Goal: Information Seeking & Learning: Learn about a topic

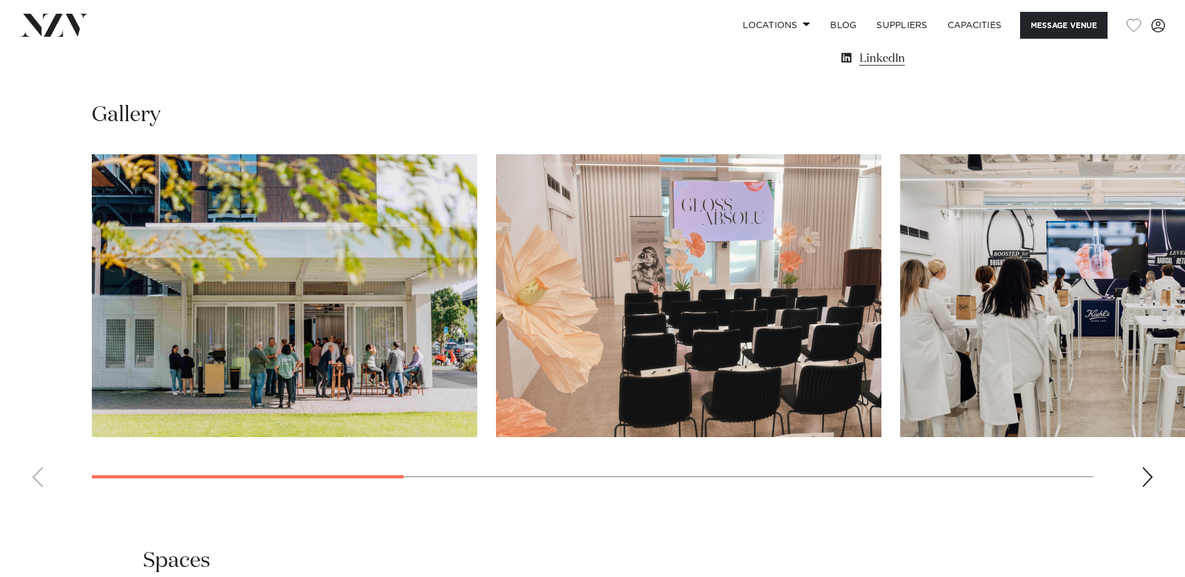
scroll to position [1186, 0]
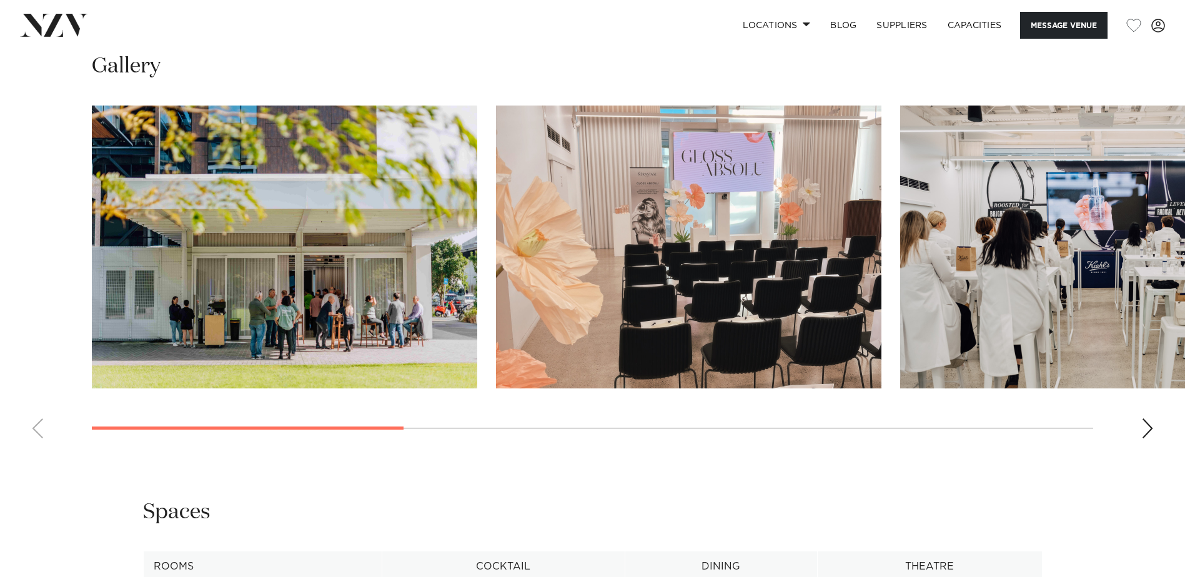
click at [1146, 438] on div "Next slide" at bounding box center [1147, 428] width 12 height 20
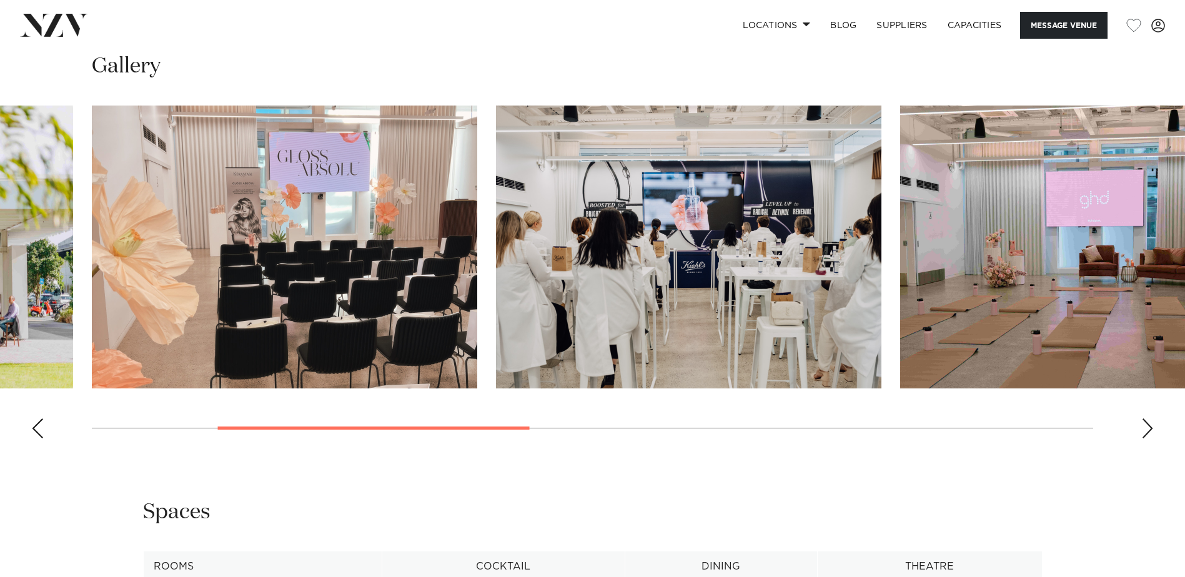
click at [1146, 438] on div "Next slide" at bounding box center [1147, 428] width 12 height 20
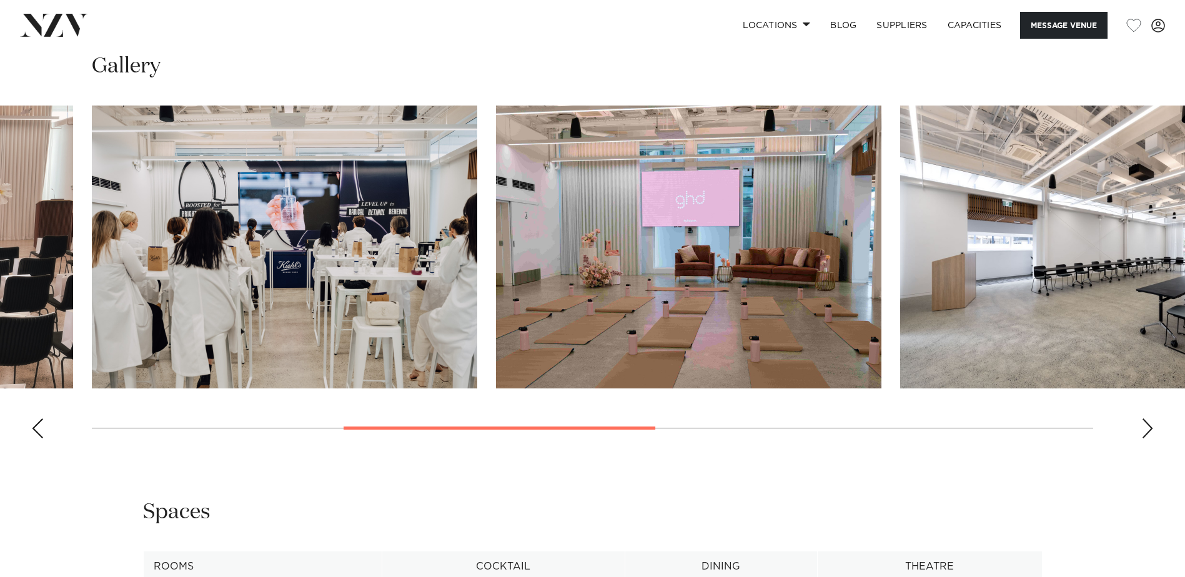
click at [1146, 438] on div "Next slide" at bounding box center [1147, 428] width 12 height 20
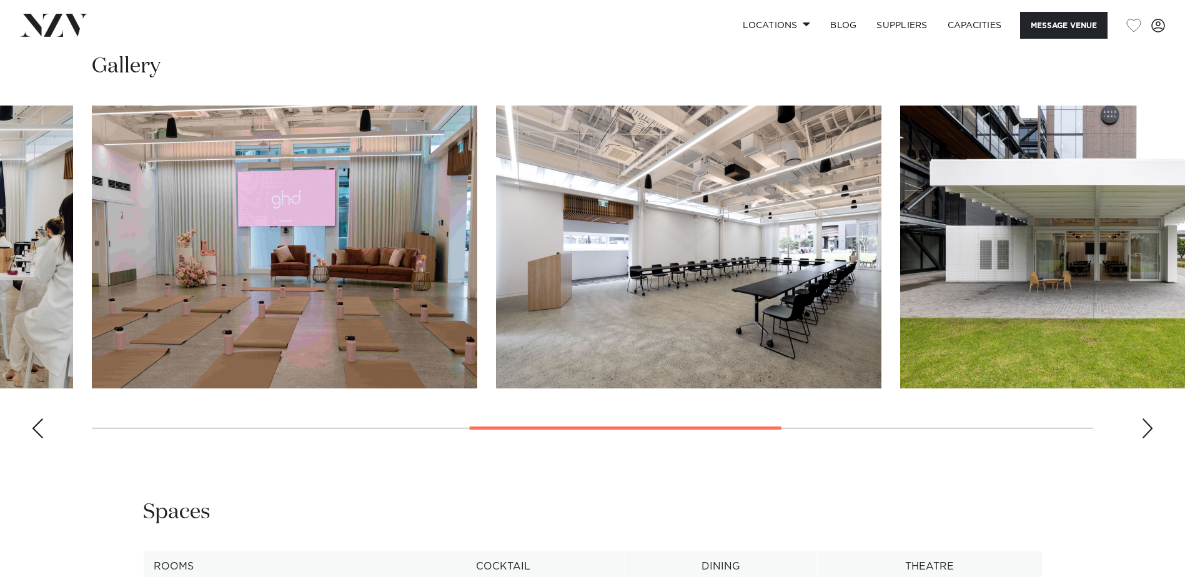
click at [1146, 438] on div "Next slide" at bounding box center [1147, 428] width 12 height 20
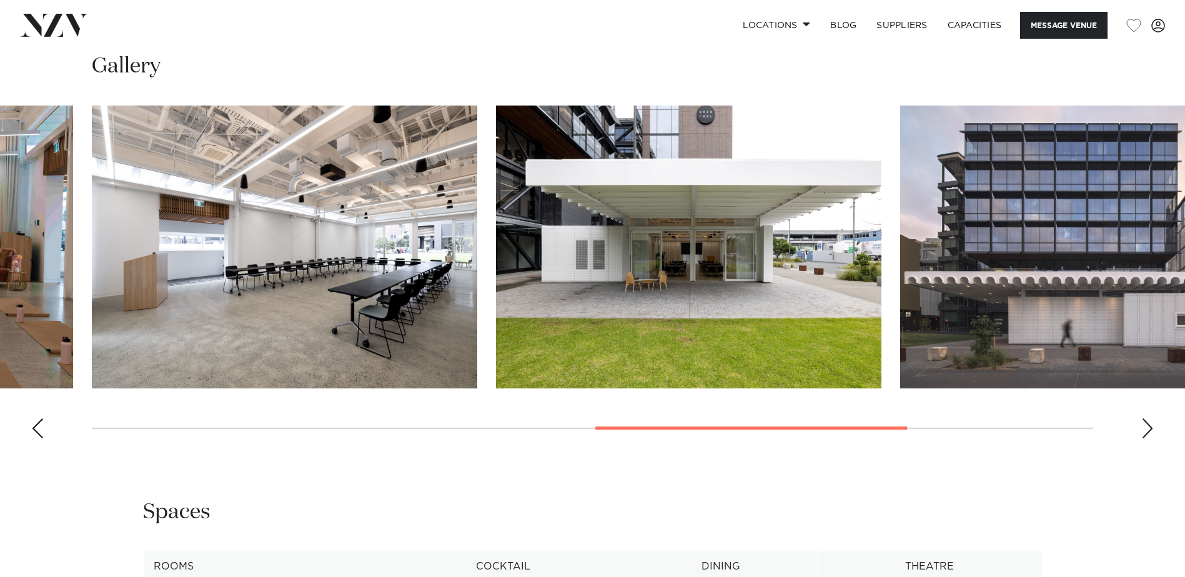
click at [1146, 438] on div "Next slide" at bounding box center [1147, 428] width 12 height 20
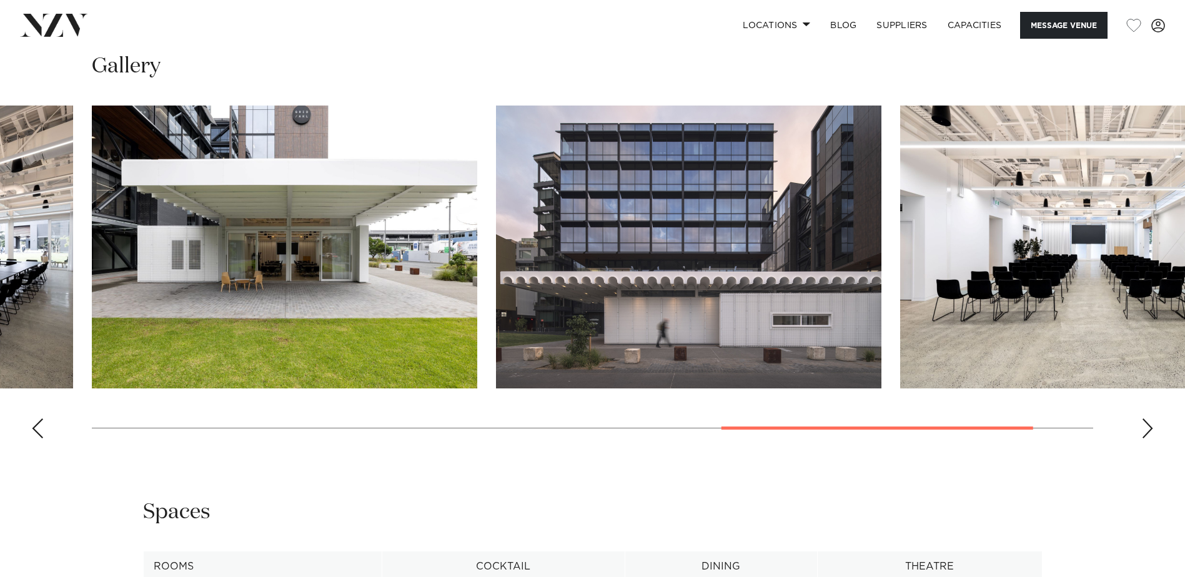
click at [1146, 438] on div "Next slide" at bounding box center [1147, 428] width 12 height 20
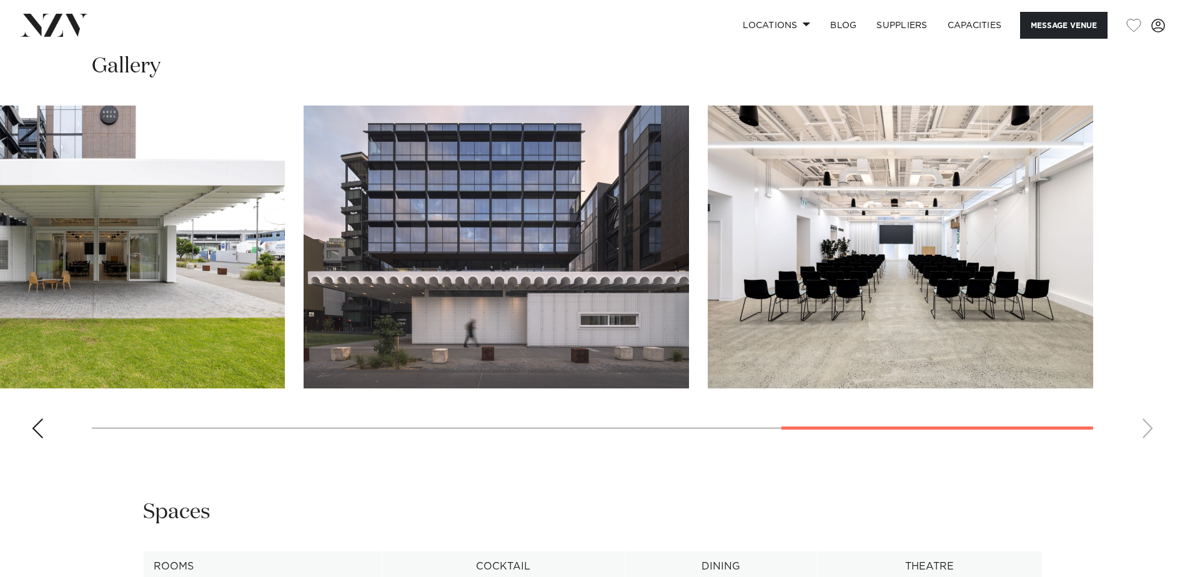
click at [1146, 448] on swiper-container at bounding box center [592, 277] width 1185 height 343
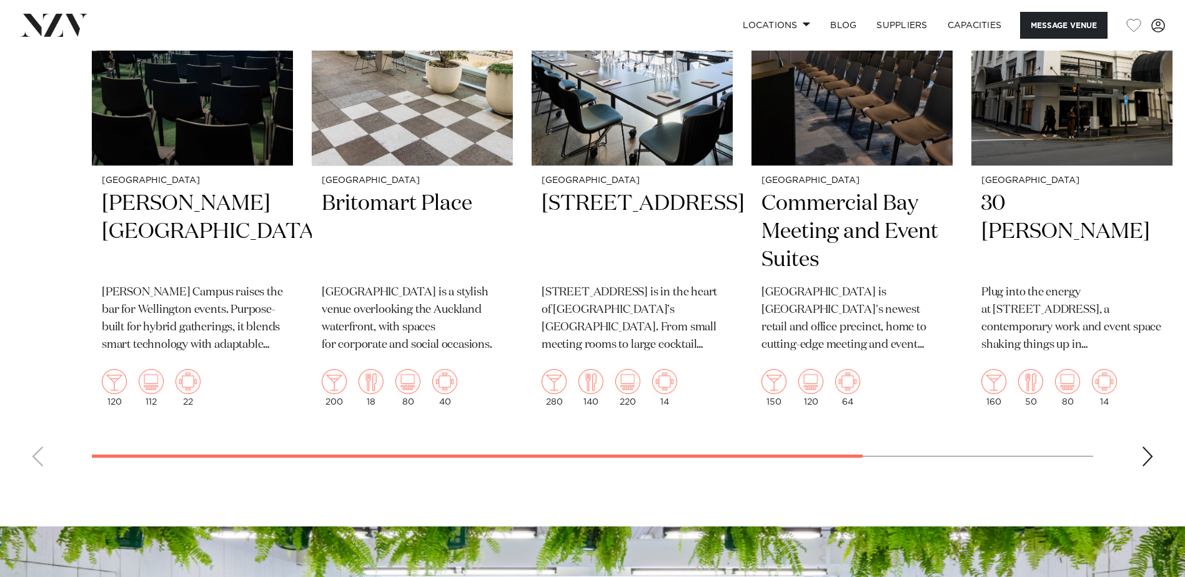
scroll to position [2488, 0]
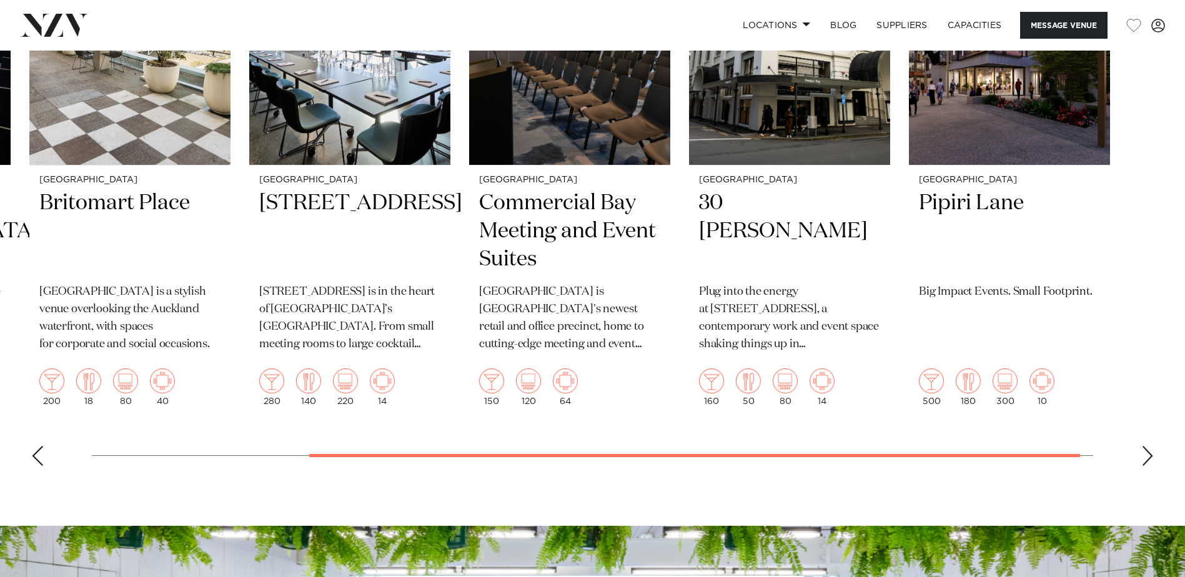
click at [1057, 475] on swiper-container "Wellington Bowen Campus Bowen Campus raises the bar for Wellington events. Purp…" at bounding box center [592, 185] width 1185 height 580
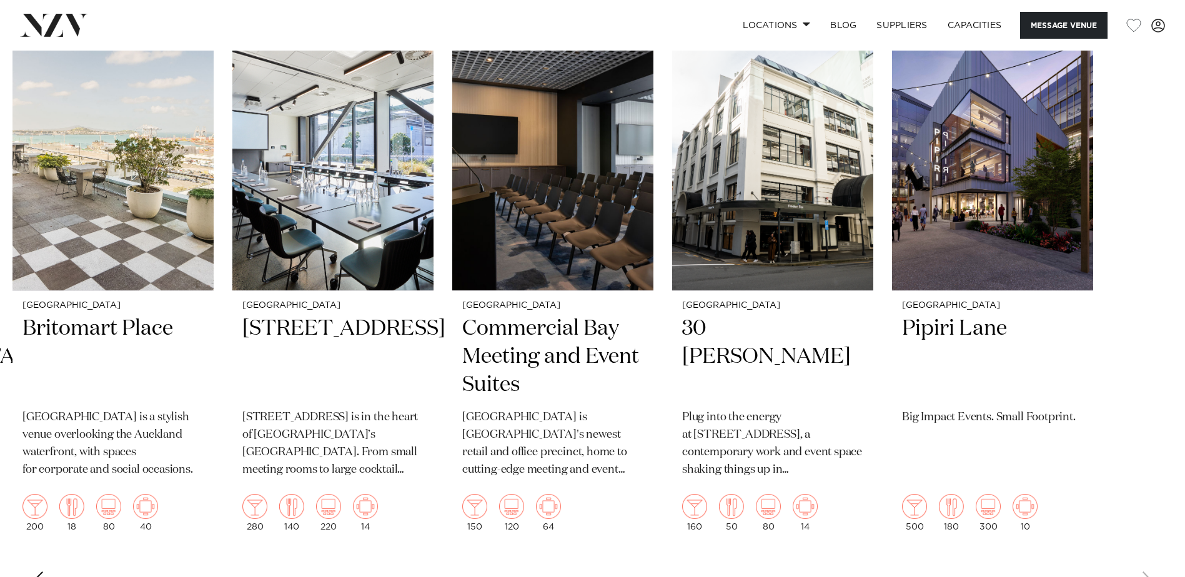
scroll to position [2363, 0]
click at [1069, 230] on img "6 / 6" at bounding box center [992, 155] width 201 height 270
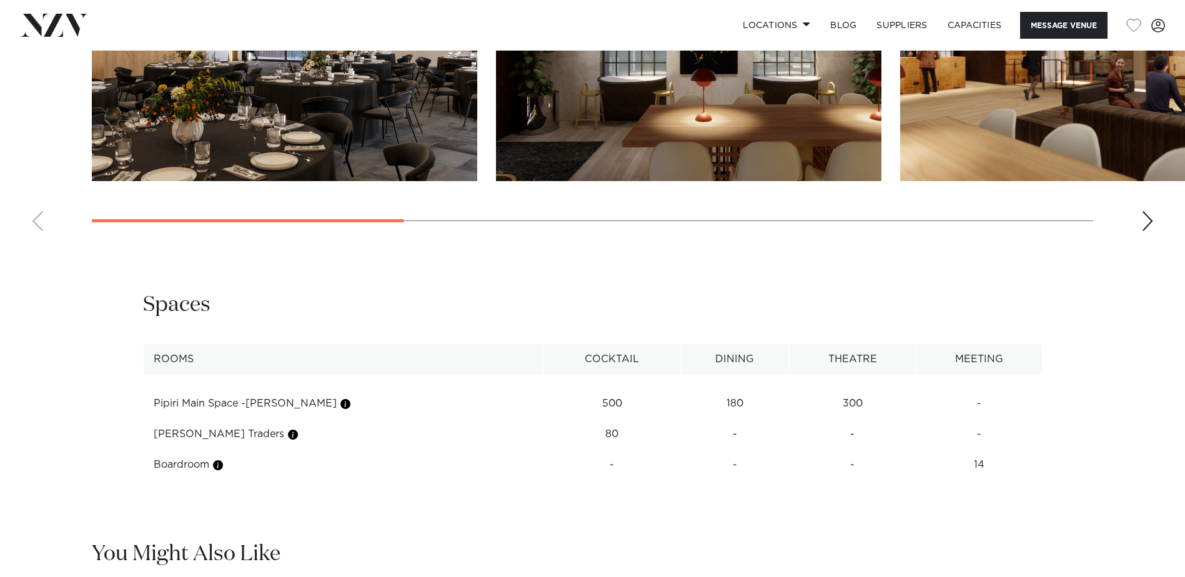
scroll to position [1311, 0]
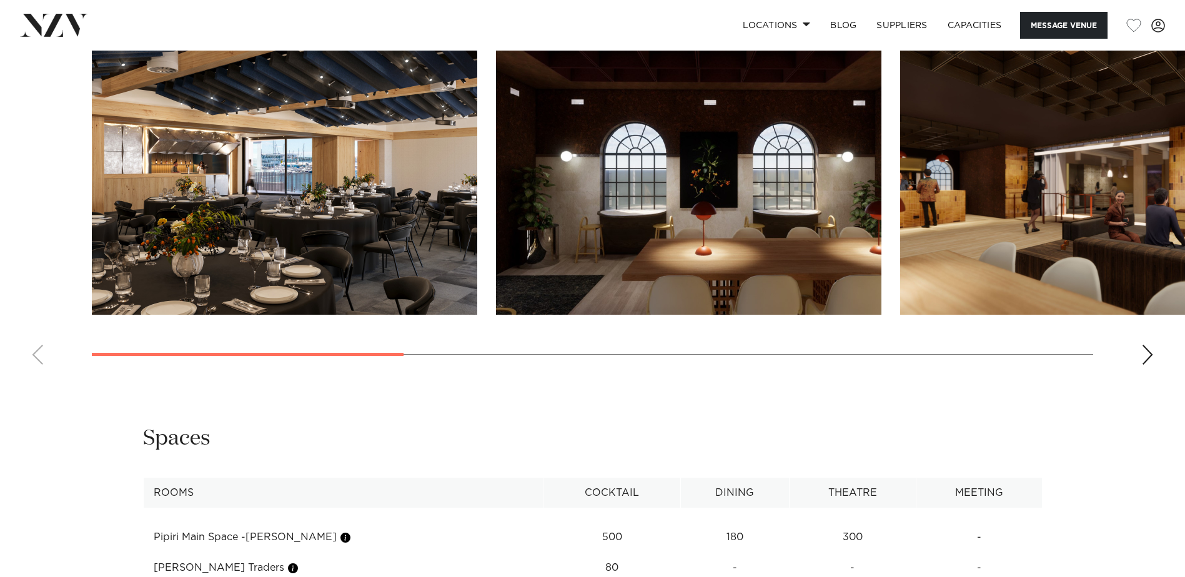
click at [1142, 352] on div "Next slide" at bounding box center [1147, 355] width 12 height 20
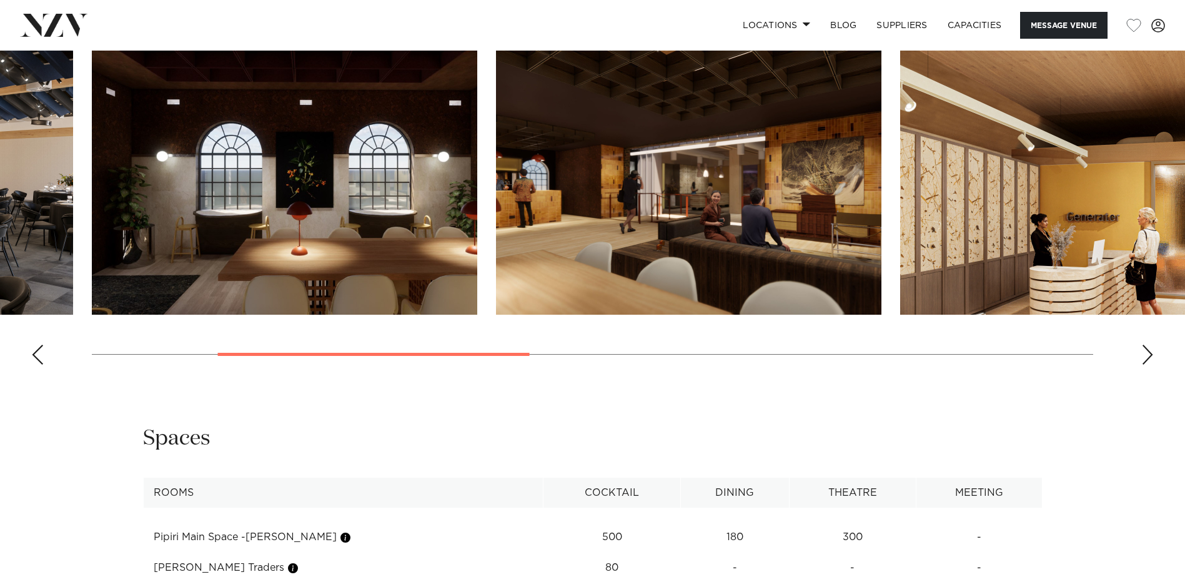
click at [1146, 353] on div "Next slide" at bounding box center [1147, 355] width 12 height 20
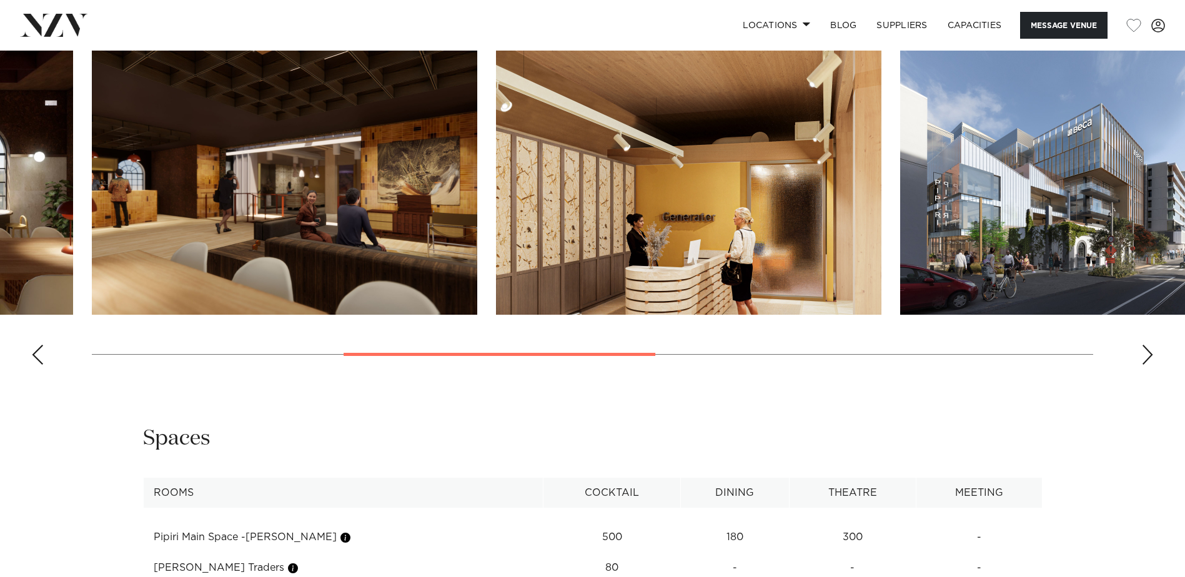
click at [1146, 353] on div "Next slide" at bounding box center [1147, 355] width 12 height 20
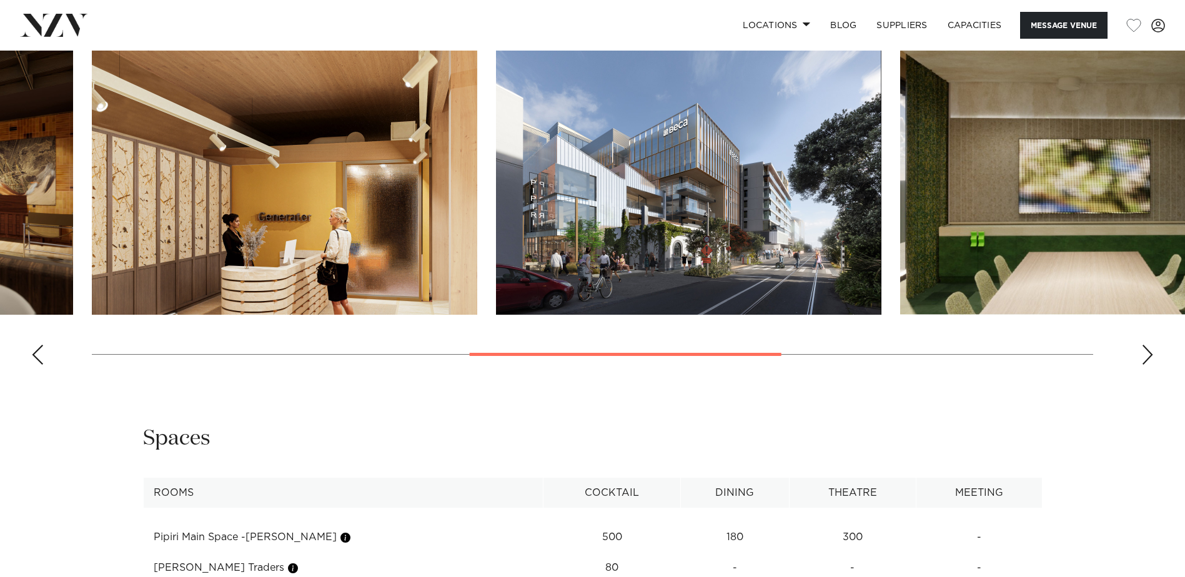
click at [1146, 353] on div "Next slide" at bounding box center [1147, 355] width 12 height 20
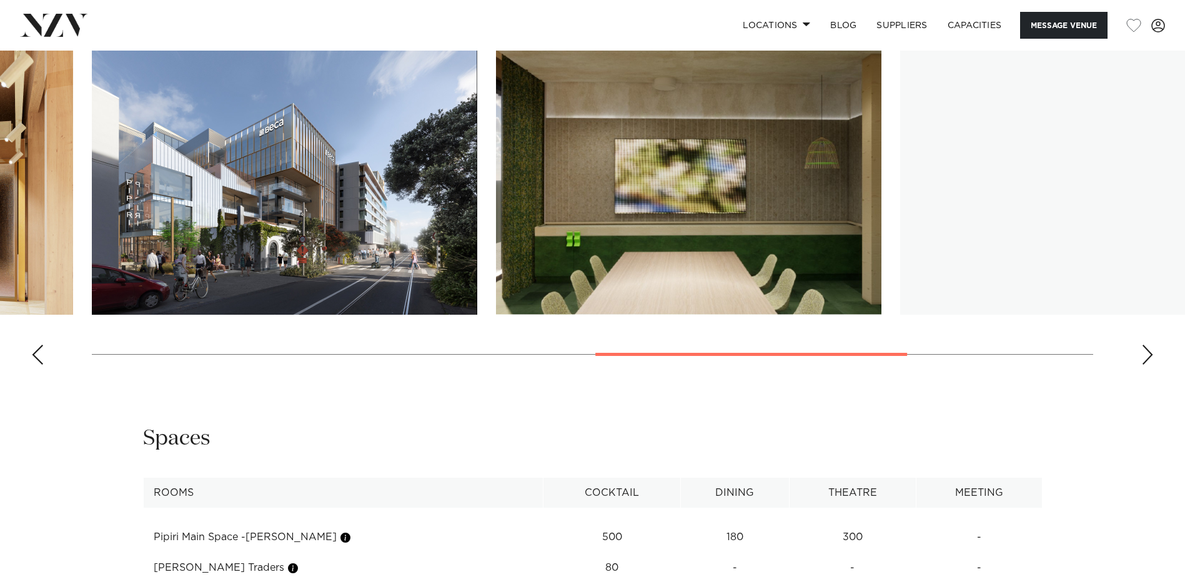
click at [1146, 353] on div "Next slide" at bounding box center [1147, 355] width 12 height 20
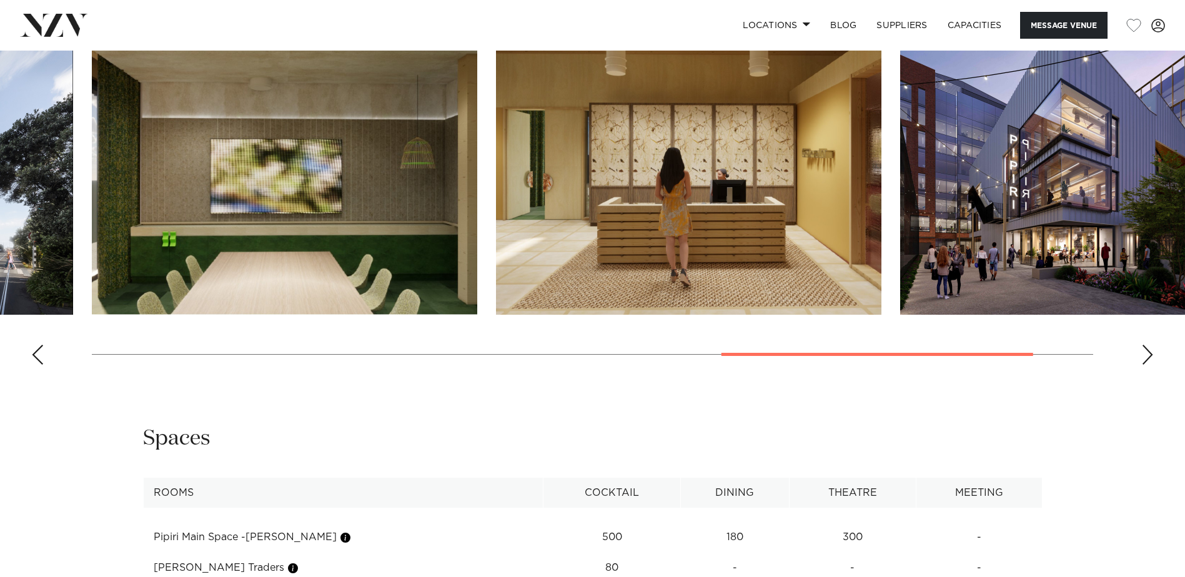
click at [1146, 353] on div "Next slide" at bounding box center [1147, 355] width 12 height 20
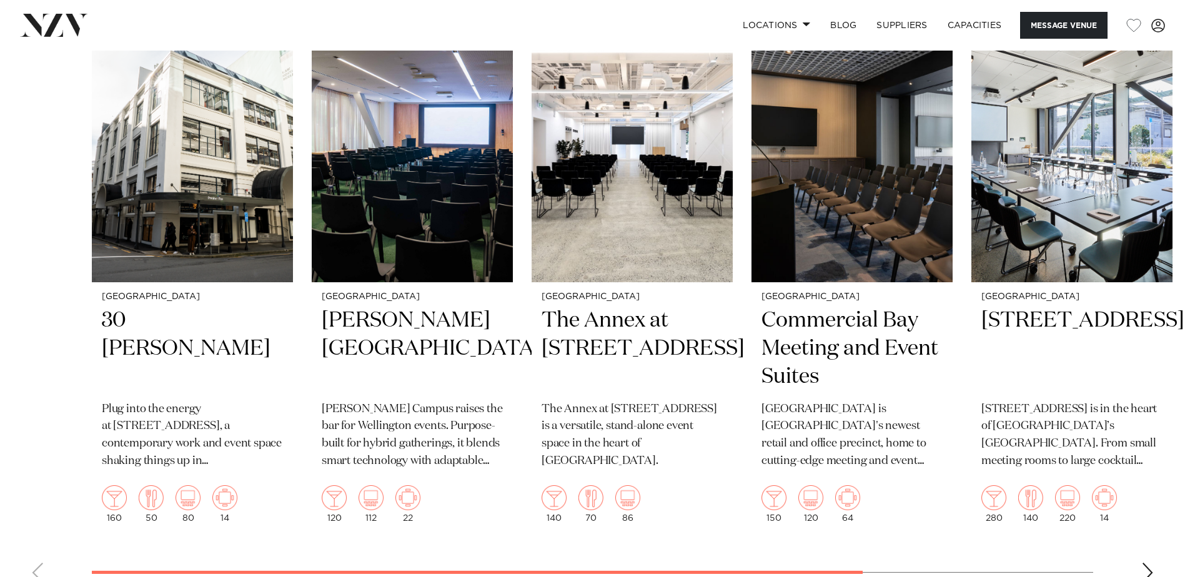
scroll to position [2061, 0]
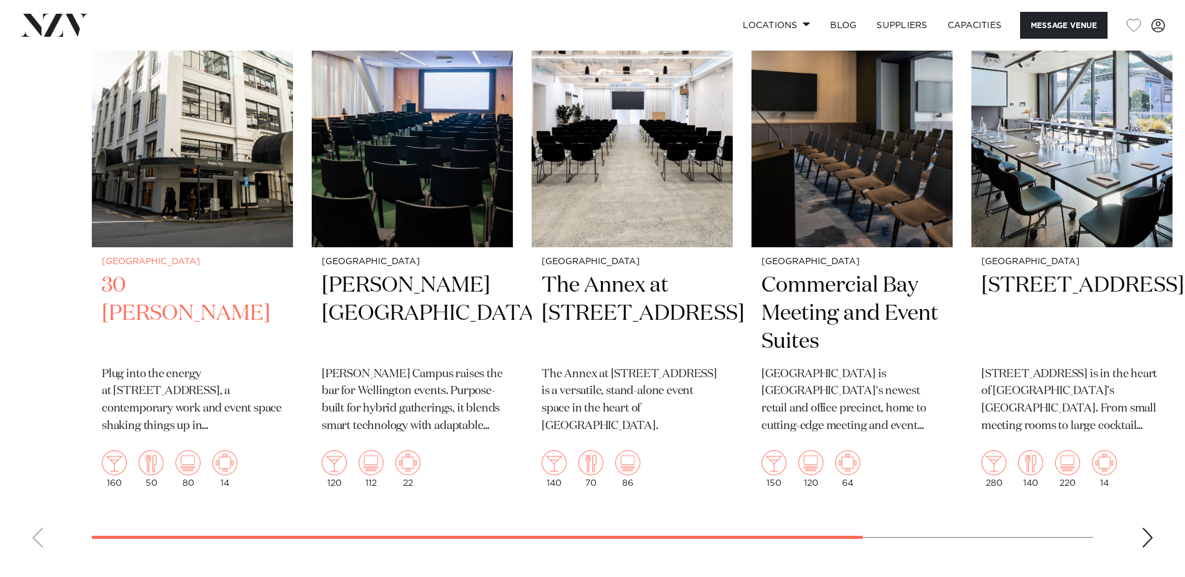
click at [184, 189] on img "1 / 6" at bounding box center [192, 113] width 201 height 270
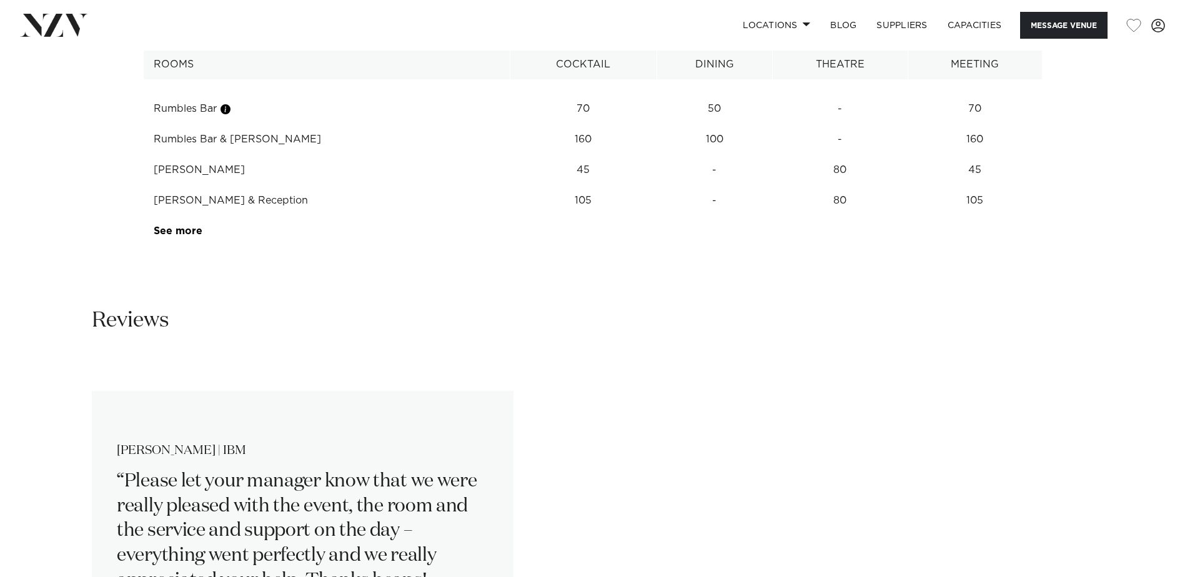
scroll to position [1873, 0]
